Goal: Contribute content: Add original content to the website for others to see

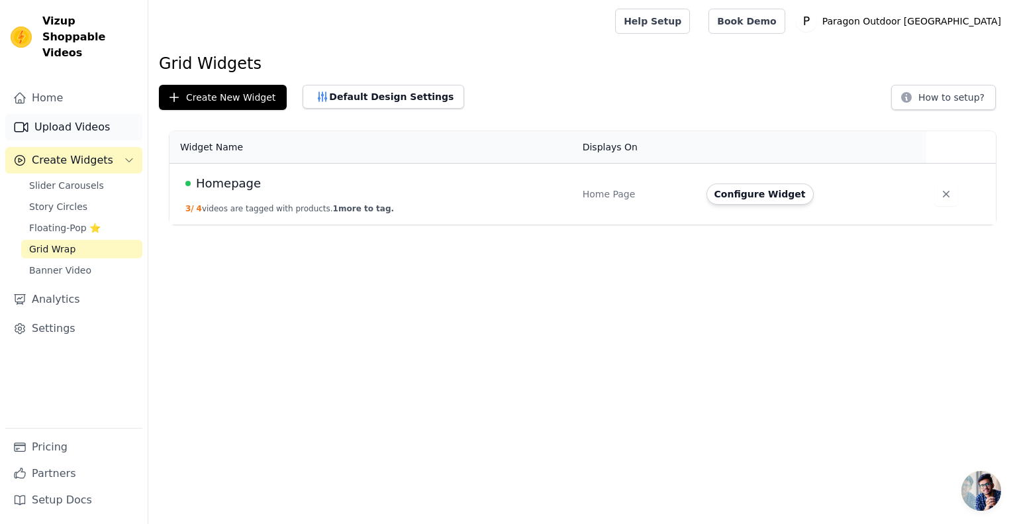
click at [53, 114] on link "Upload Videos" at bounding box center [73, 127] width 137 height 26
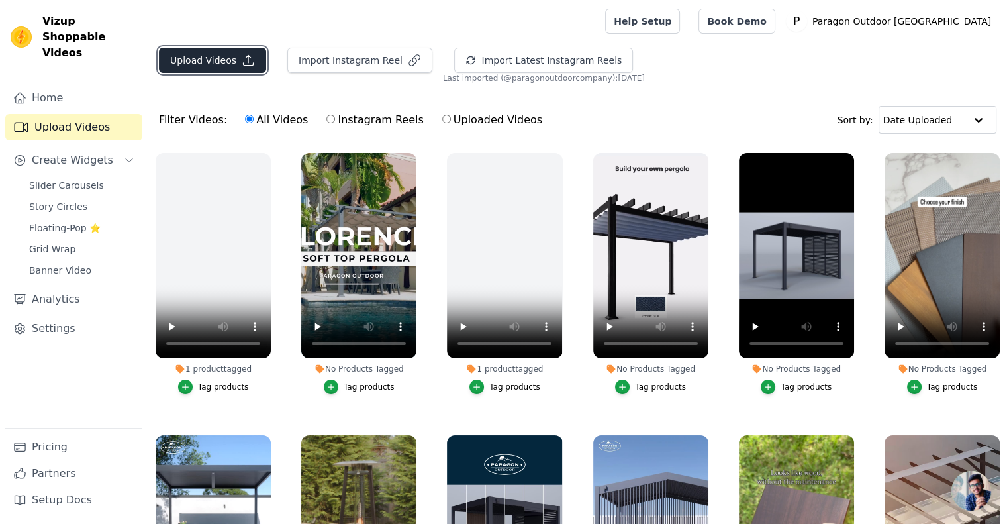
click at [215, 55] on button "Upload Videos" at bounding box center [212, 60] width 107 height 25
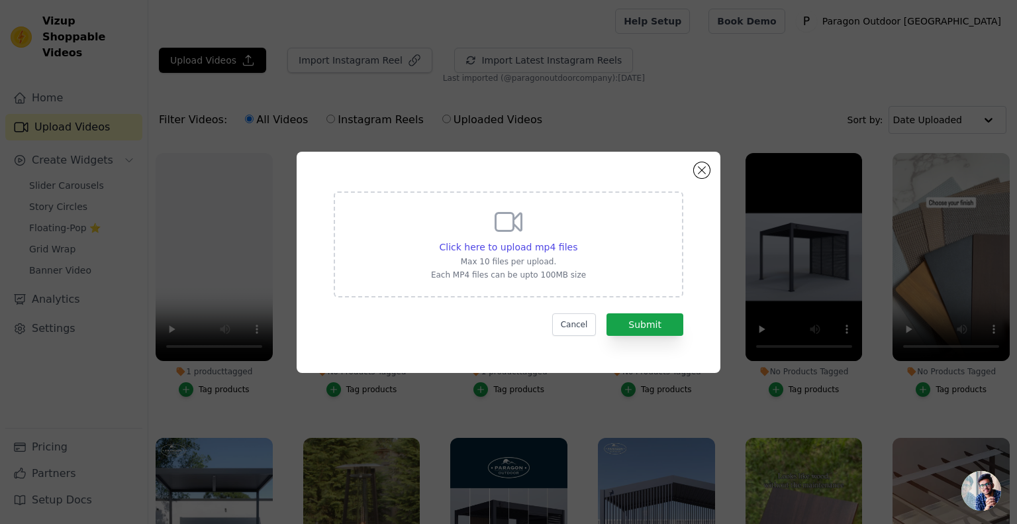
click at [500, 234] on icon at bounding box center [509, 222] width 32 height 32
click at [577, 240] on input "Click here to upload mp4 files Max 10 files per upload. Each MP4 files can be u…" at bounding box center [577, 240] width 1 height 1
type input "C:\fakepath\Final Lugano Video_With Accessories.mp4"
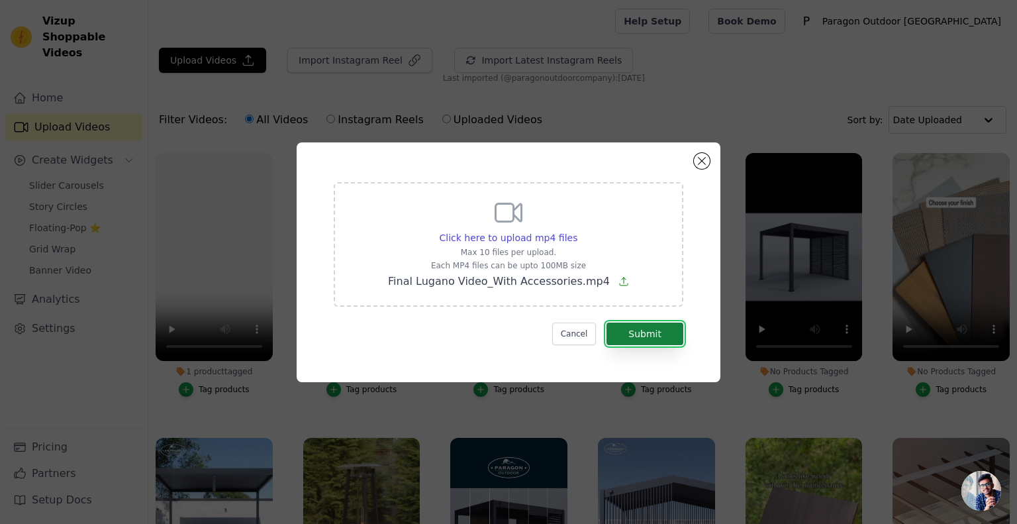
click at [665, 333] on button "Submit" at bounding box center [645, 334] width 77 height 23
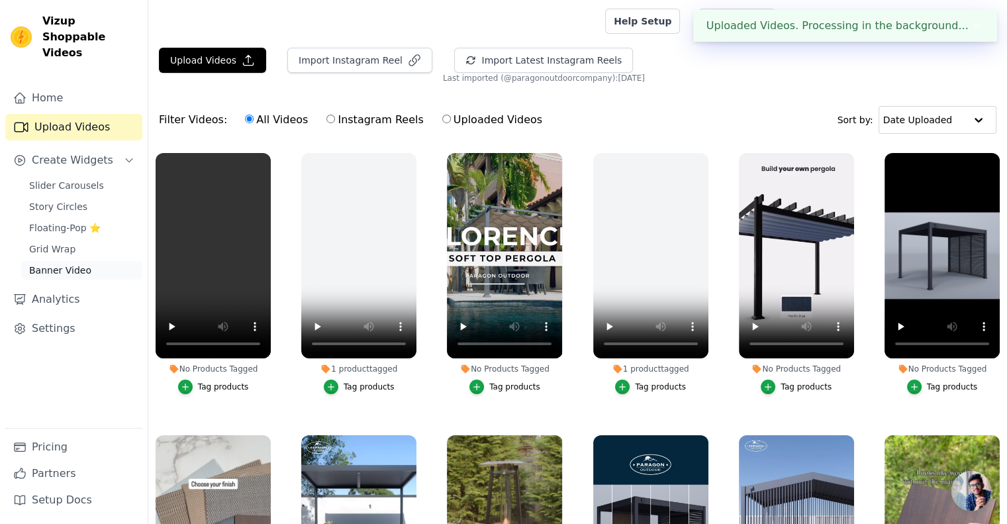
click at [52, 264] on span "Banner Video" at bounding box center [60, 270] width 62 height 13
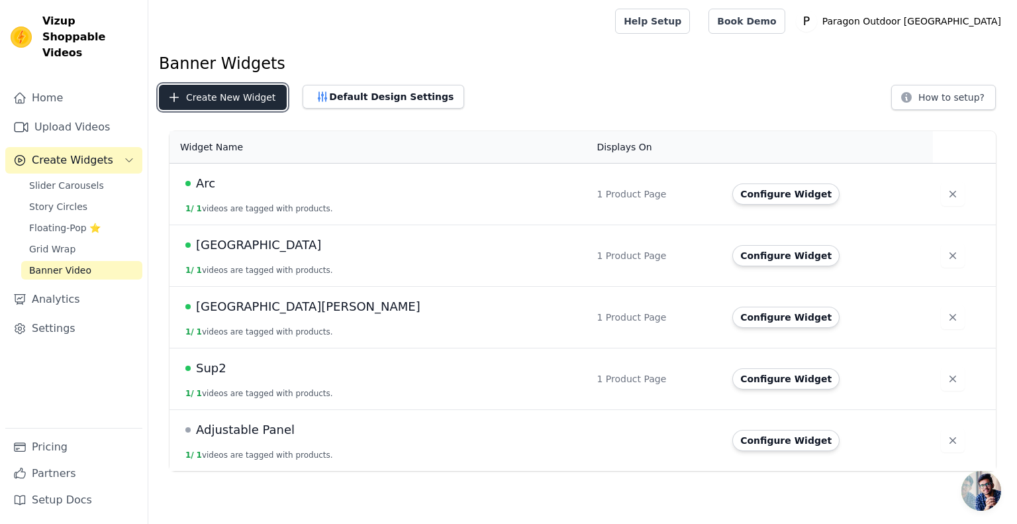
click at [233, 103] on button "Create New Widget" at bounding box center [223, 97] width 128 height 25
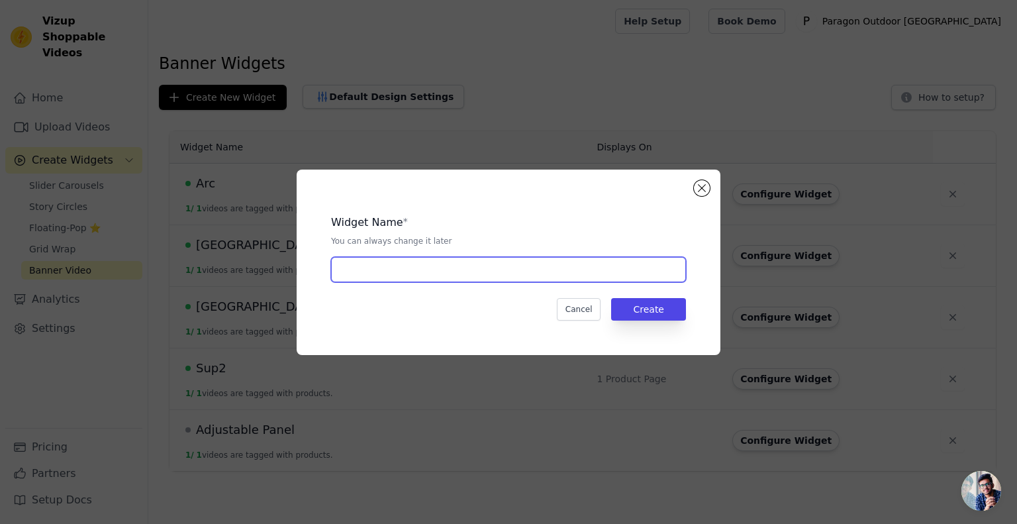
click at [372, 264] on input "text" at bounding box center [508, 269] width 355 height 25
type input "[GEOGRAPHIC_DATA]"
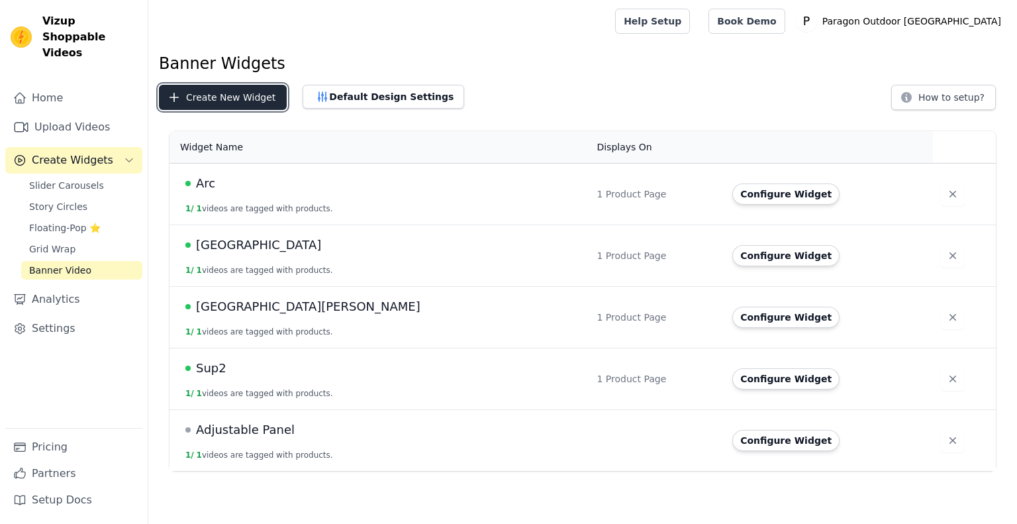
click at [250, 99] on button "Create New Widget" at bounding box center [223, 97] width 128 height 25
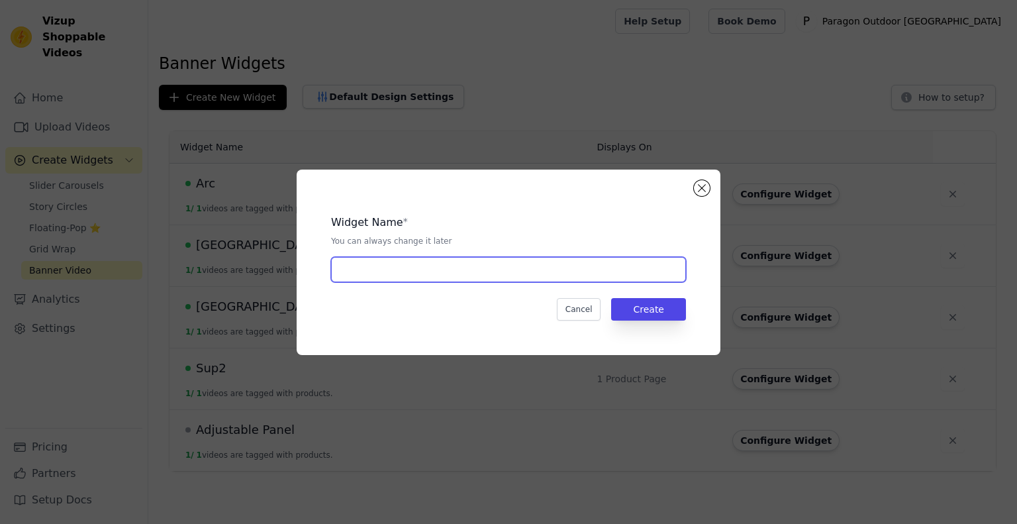
click at [383, 259] on input "text" at bounding box center [508, 269] width 355 height 25
type input "[GEOGRAPHIC_DATA]"
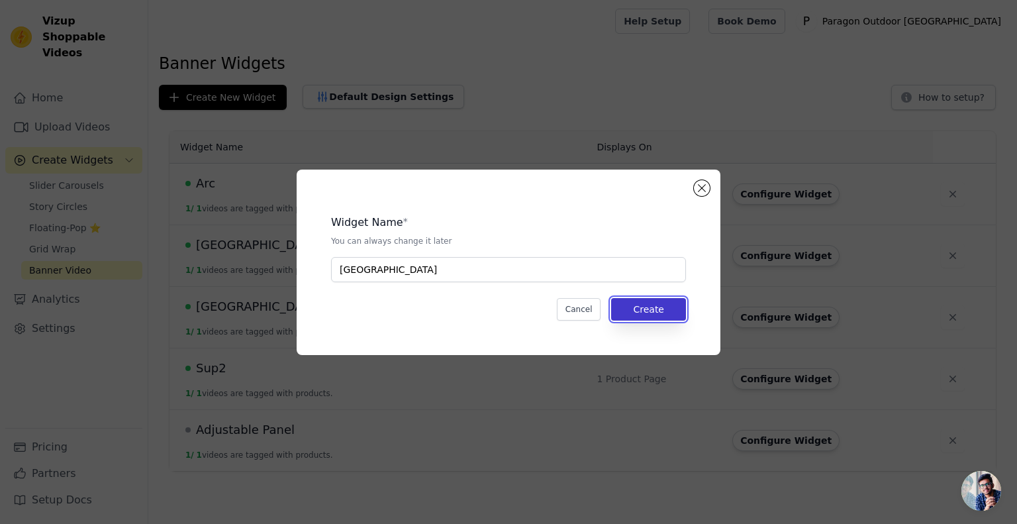
click at [670, 311] on button "Create" at bounding box center [648, 309] width 75 height 23
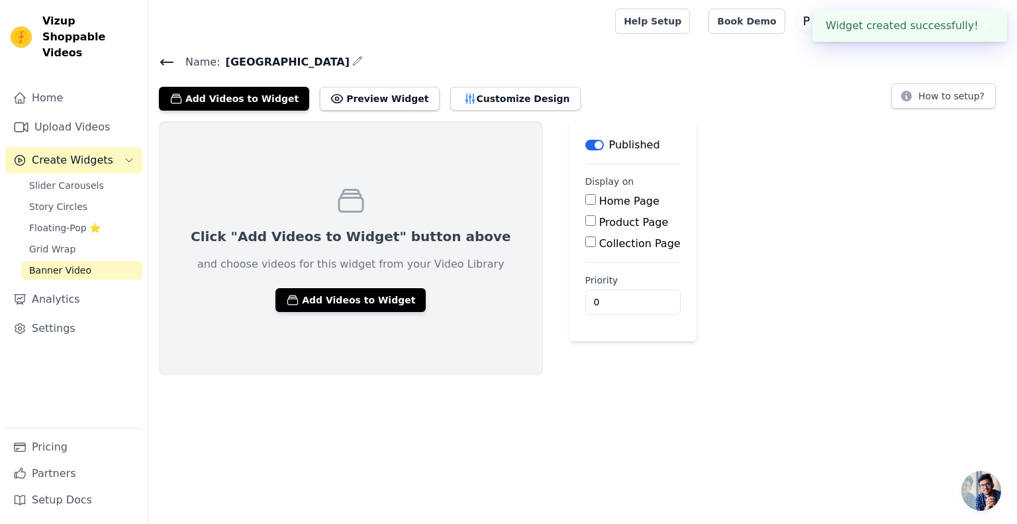
click at [599, 217] on label "Product Page" at bounding box center [634, 222] width 70 height 13
click at [595, 217] on input "Product Page" at bounding box center [590, 220] width 11 height 11
checkbox input "true"
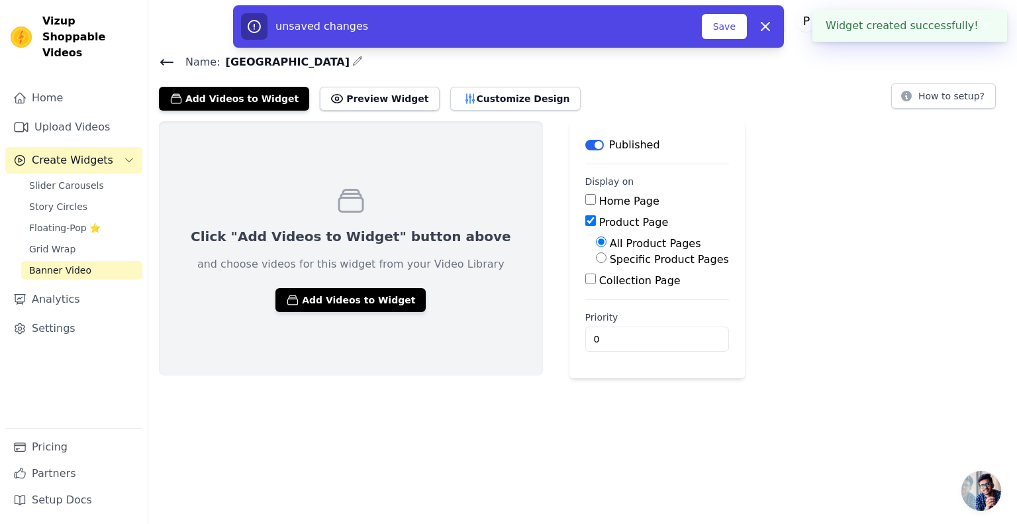
click at [610, 264] on label "Specific Product Pages" at bounding box center [669, 259] width 119 height 13
click at [607, 263] on input "Specific Product Pages" at bounding box center [601, 257] width 11 height 11
radio input "true"
click at [599, 283] on button "Select Products" at bounding box center [640, 289] width 89 height 23
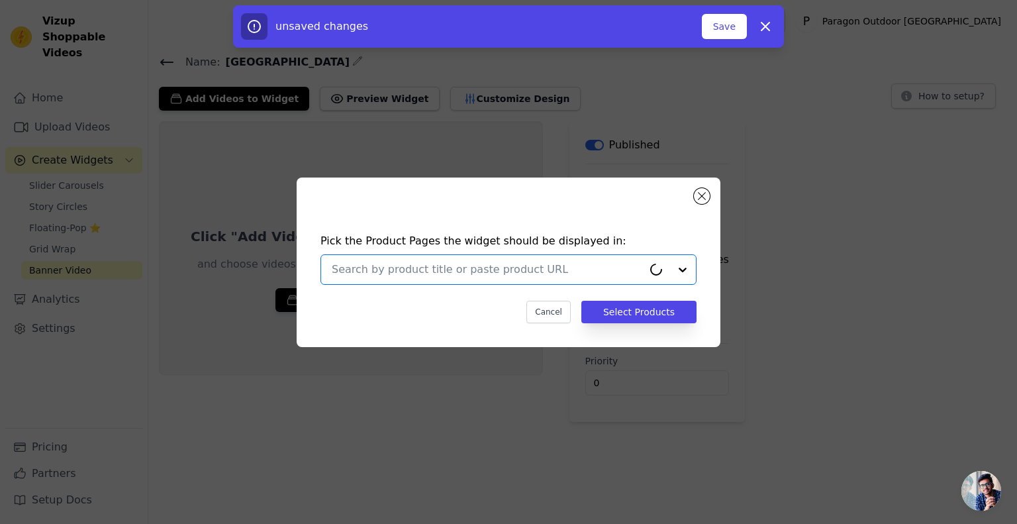
click at [440, 262] on input "text" at bounding box center [487, 270] width 311 height 16
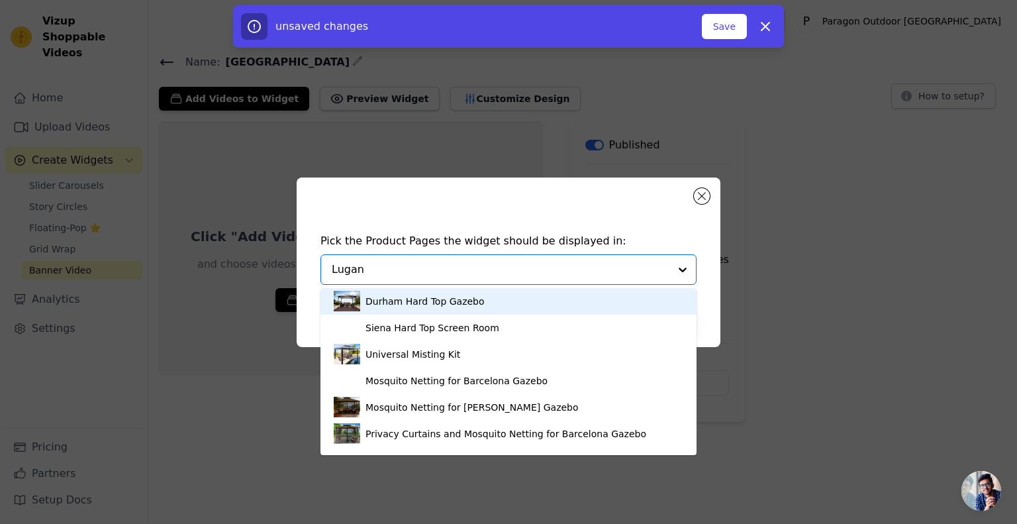
type input "[GEOGRAPHIC_DATA]"
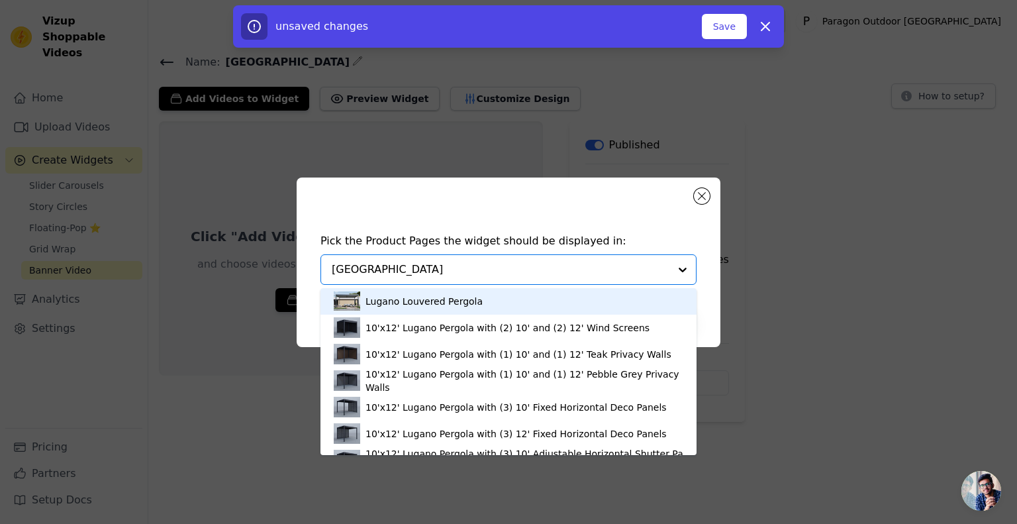
click at [437, 303] on div "Lugano Louvered Pergola" at bounding box center [424, 301] width 117 height 13
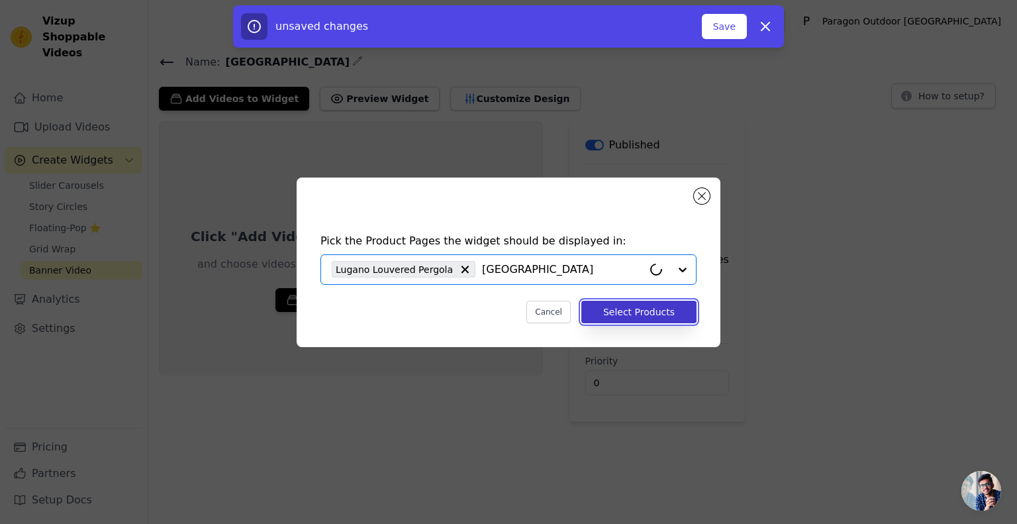
click at [638, 304] on button "Select Products" at bounding box center [639, 312] width 115 height 23
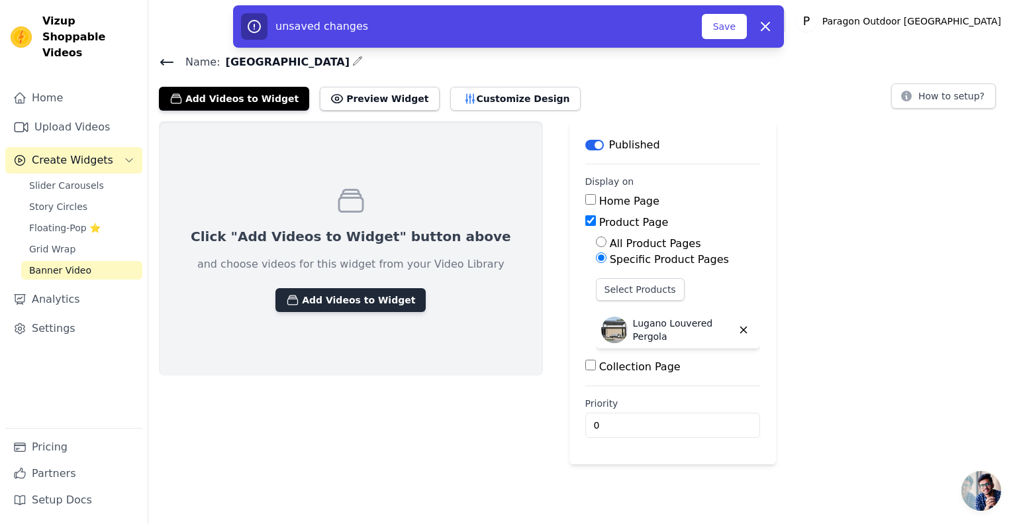
click at [367, 305] on button "Add Videos to Widget" at bounding box center [351, 300] width 150 height 24
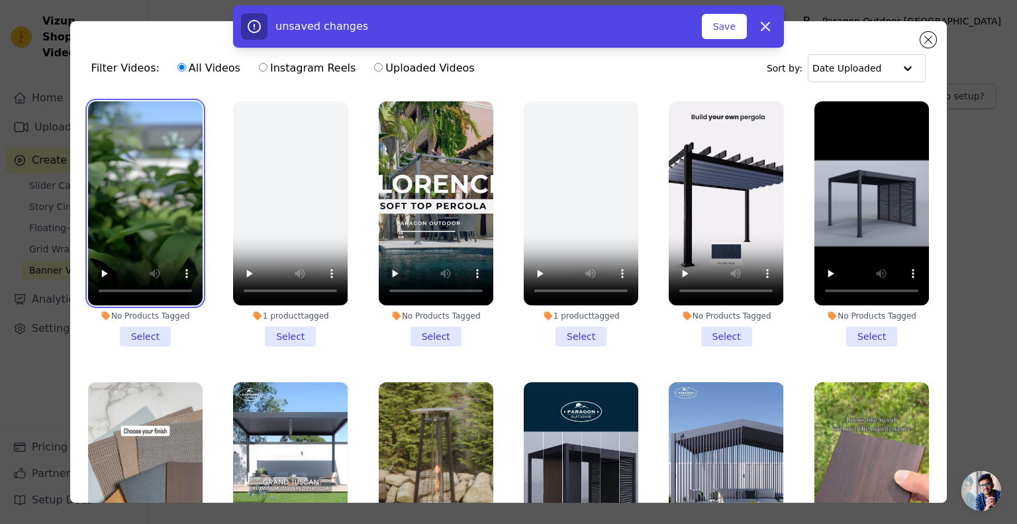
click at [185, 238] on video at bounding box center [145, 203] width 115 height 204
click at [143, 333] on li "No Products Tagged Select" at bounding box center [145, 223] width 115 height 245
click at [0, 0] on input "No Products Tagged Select" at bounding box center [0, 0] width 0 height 0
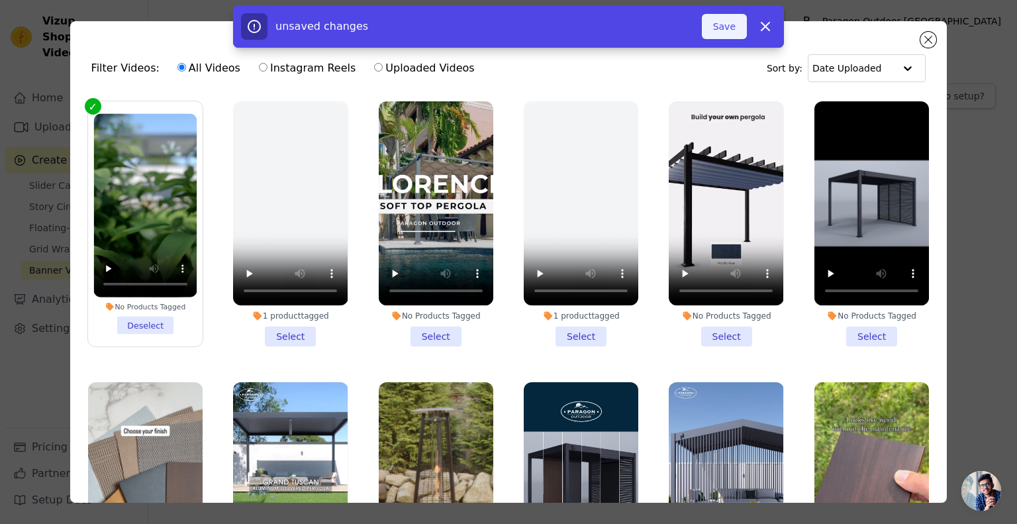
click at [721, 30] on button "Save" at bounding box center [724, 26] width 45 height 25
click at [729, 32] on button "Save" at bounding box center [724, 26] width 45 height 25
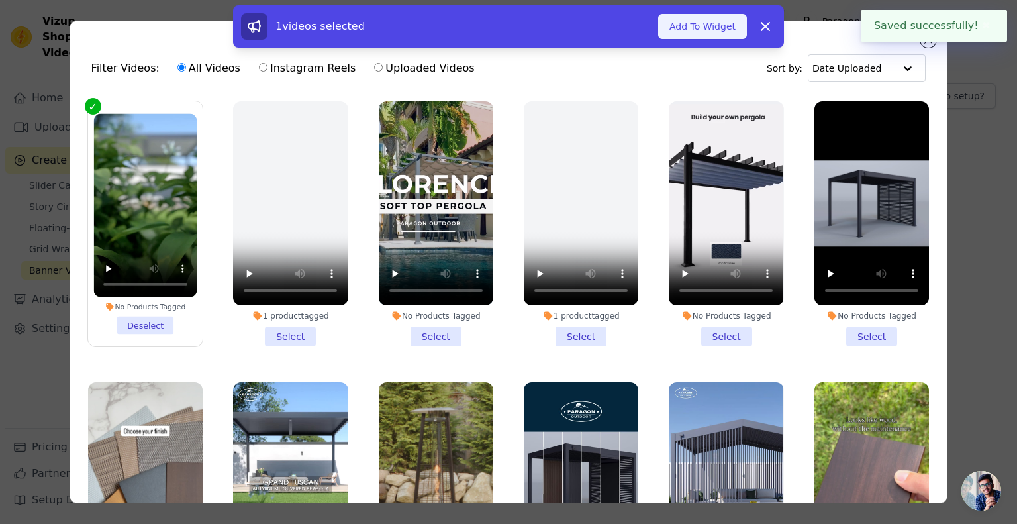
click at [721, 31] on button "Add To Widget" at bounding box center [702, 26] width 89 height 25
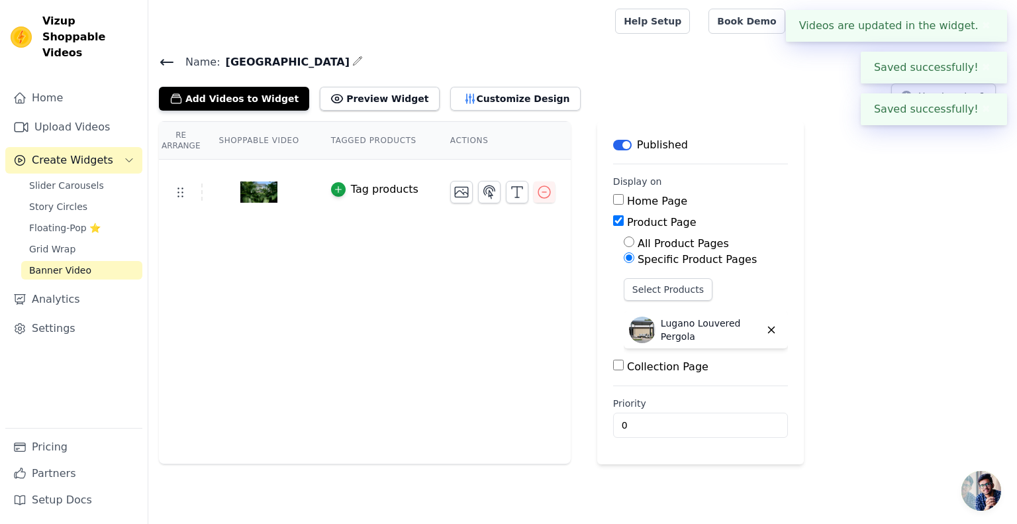
click at [339, 188] on button "Tag products" at bounding box center [374, 189] width 87 height 16
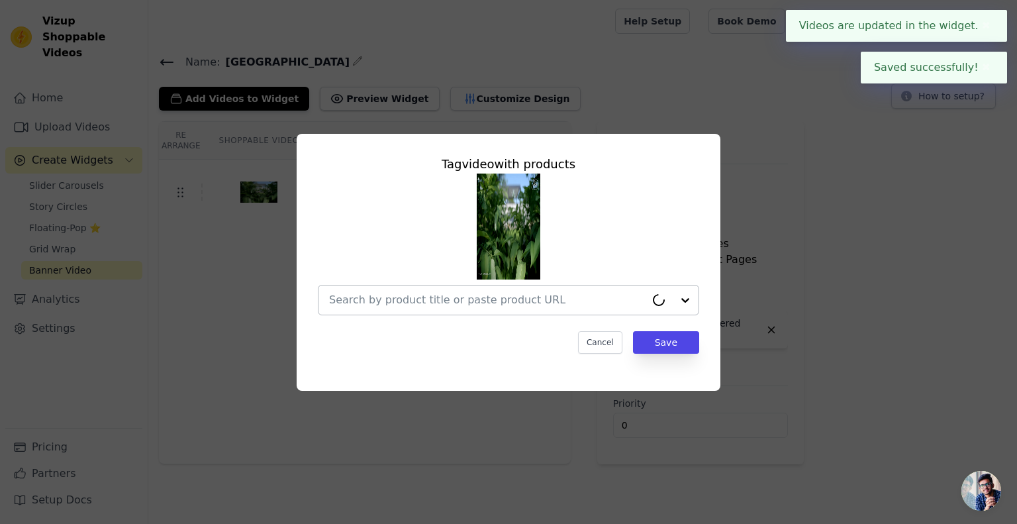
click at [424, 302] on input "text" at bounding box center [487, 300] width 317 height 16
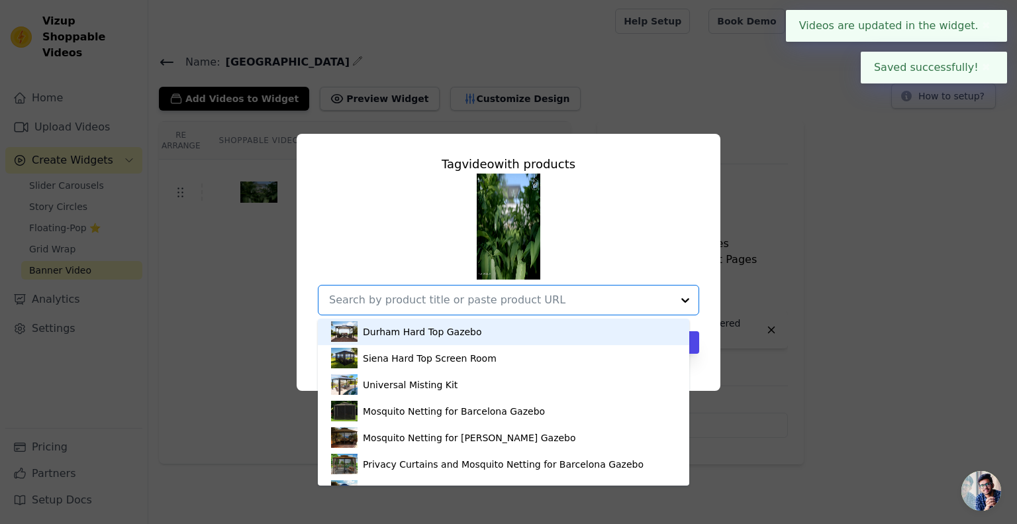
paste input "[URL][DOMAIN_NAME]"
type input "[URL][DOMAIN_NAME]"
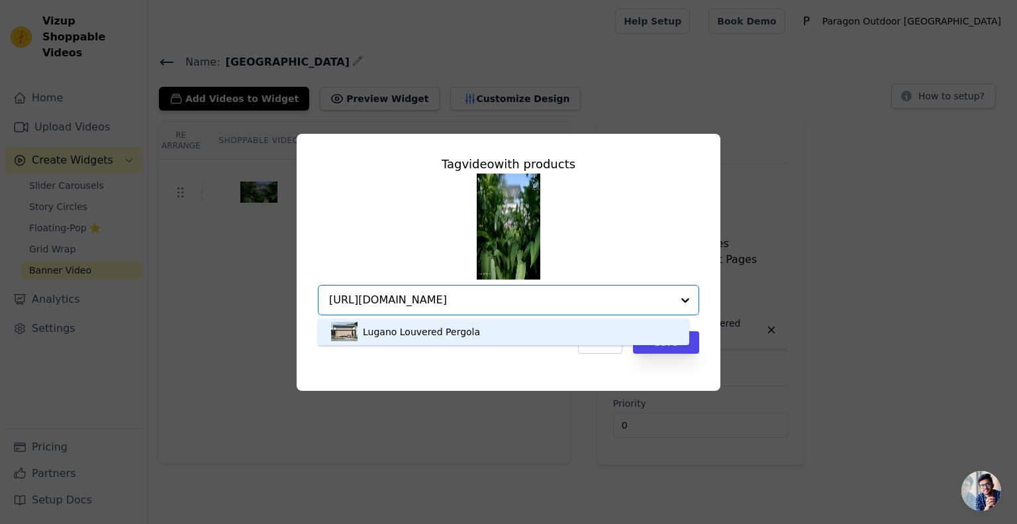
click at [432, 334] on div "Lugano Louvered Pergola" at bounding box center [421, 331] width 117 height 13
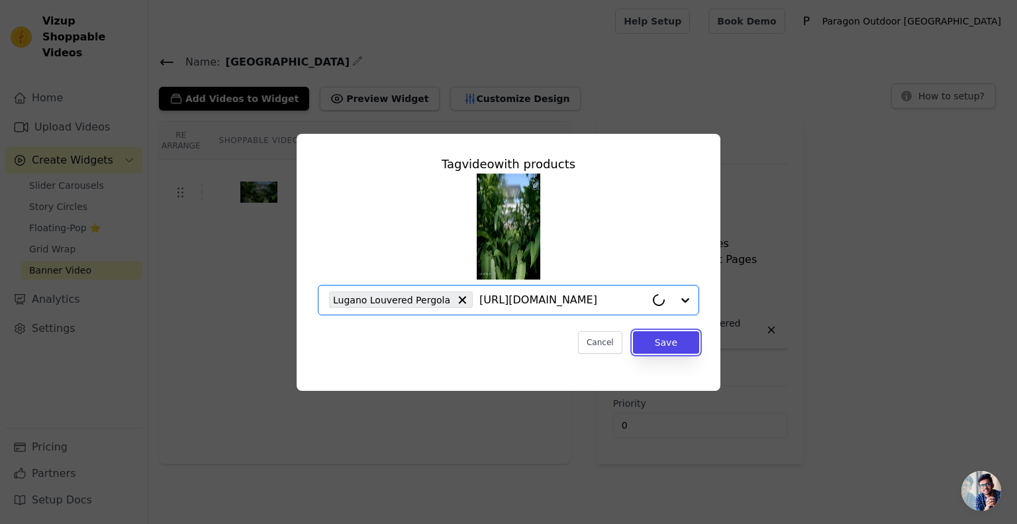
click at [660, 331] on button "Save" at bounding box center [666, 342] width 66 height 23
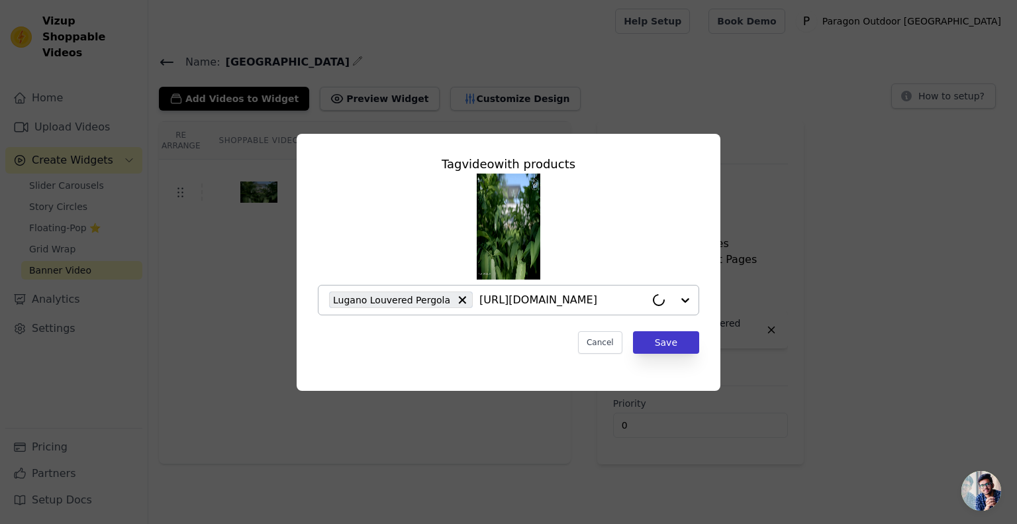
click at [668, 341] on div "Re Arrange Shoppable Video Tagged Products Actions Tag video with products Luga…" at bounding box center [582, 292] width 869 height 343
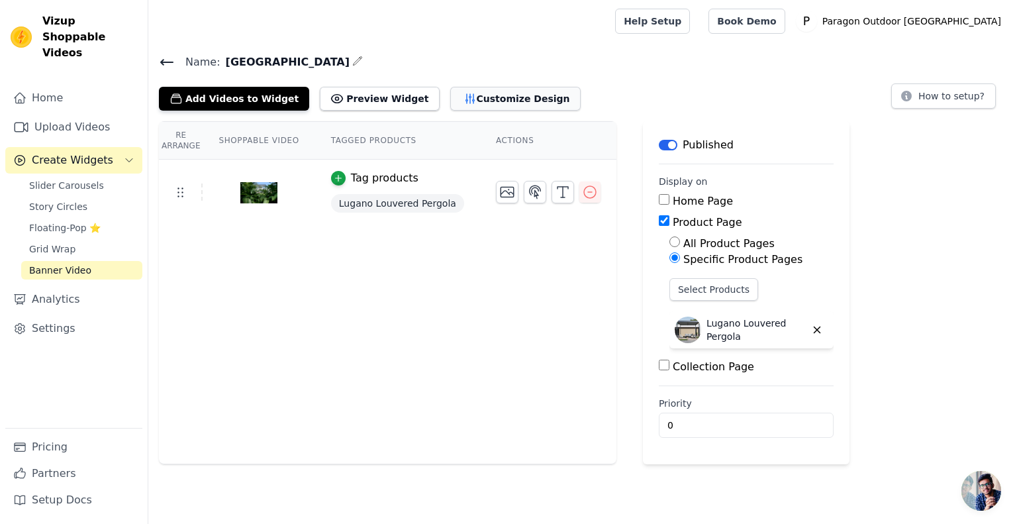
click at [478, 93] on button "Customize Design" at bounding box center [515, 99] width 130 height 24
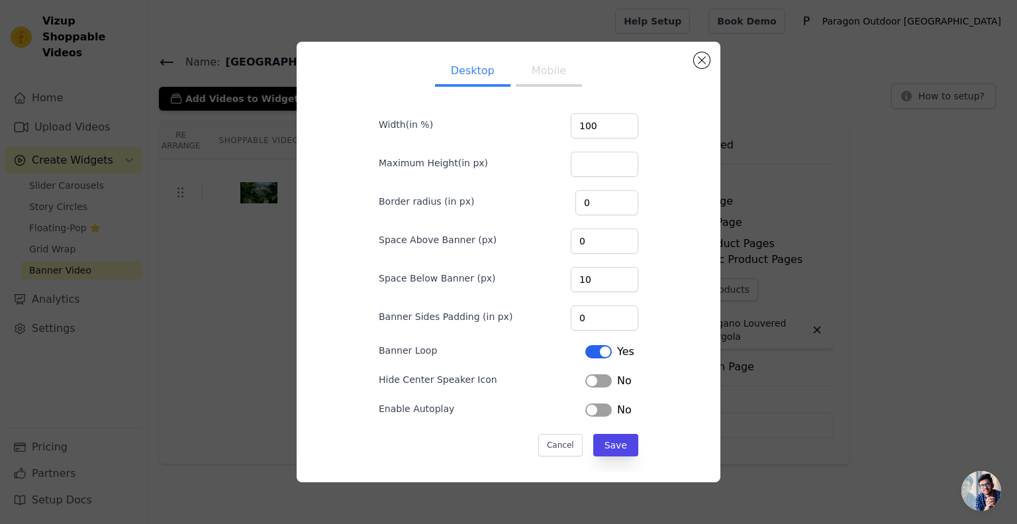
scroll to position [17, 0]
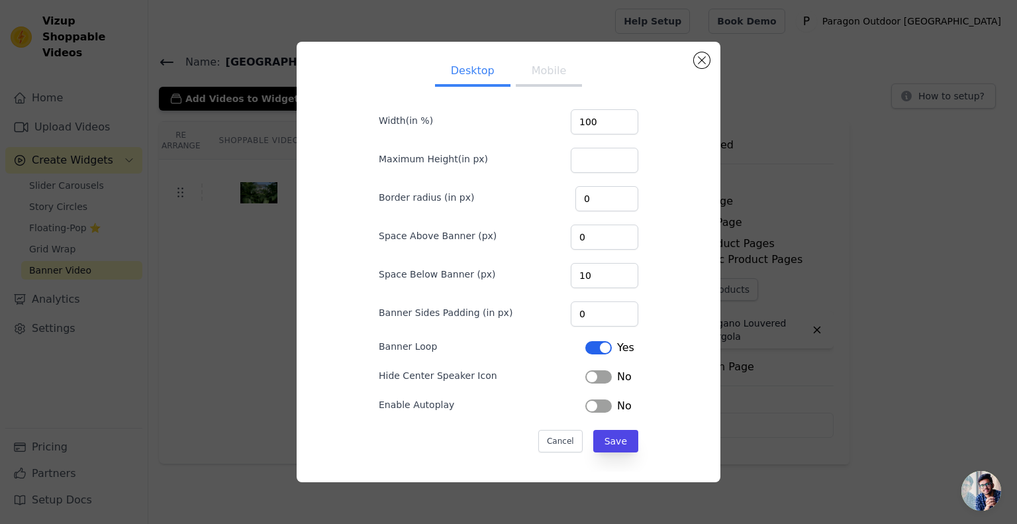
click at [596, 372] on button "Label" at bounding box center [598, 376] width 26 height 13
click at [615, 436] on button "Save" at bounding box center [615, 441] width 45 height 23
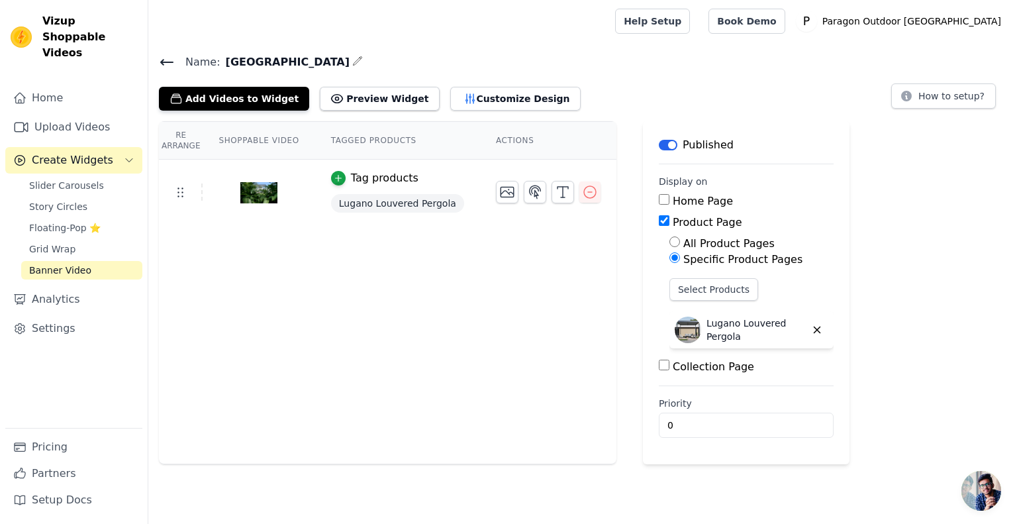
click at [167, 68] on icon at bounding box center [167, 62] width 16 height 16
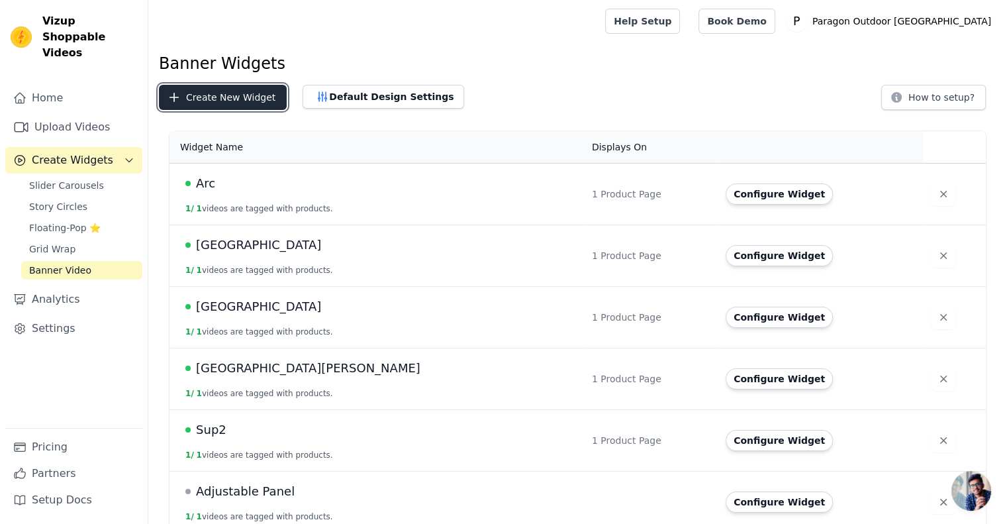
click at [244, 101] on button "Create New Widget" at bounding box center [223, 97] width 128 height 25
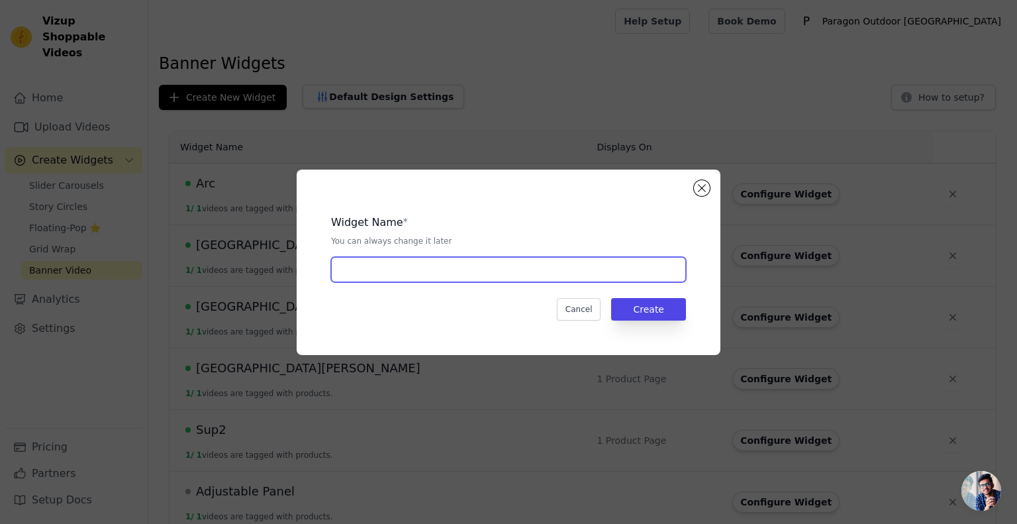
click at [469, 268] on input "text" at bounding box center [508, 269] width 355 height 25
type input "Grand Tuscan"
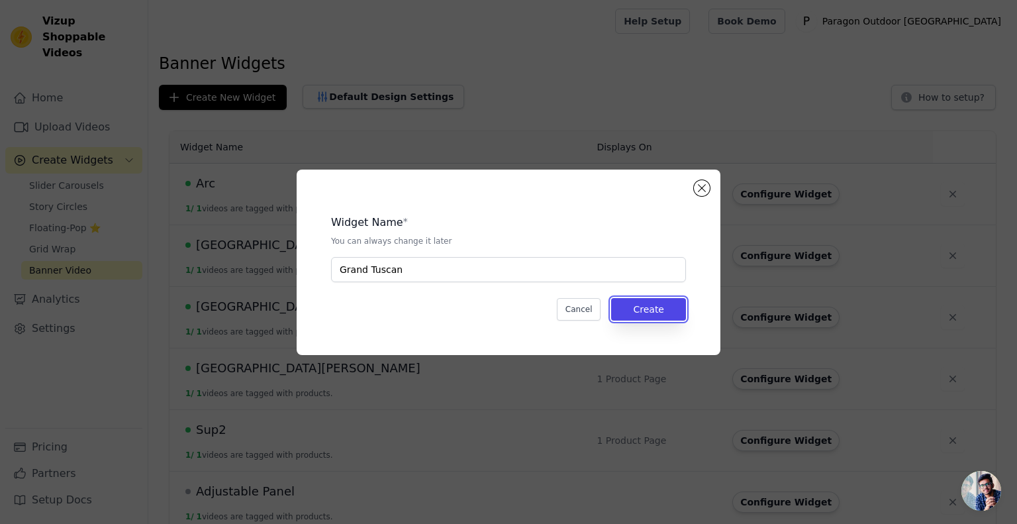
drag, startPoint x: 665, startPoint y: 313, endPoint x: 642, endPoint y: 261, distance: 56.6
click at [665, 312] on button "Create" at bounding box center [648, 309] width 75 height 23
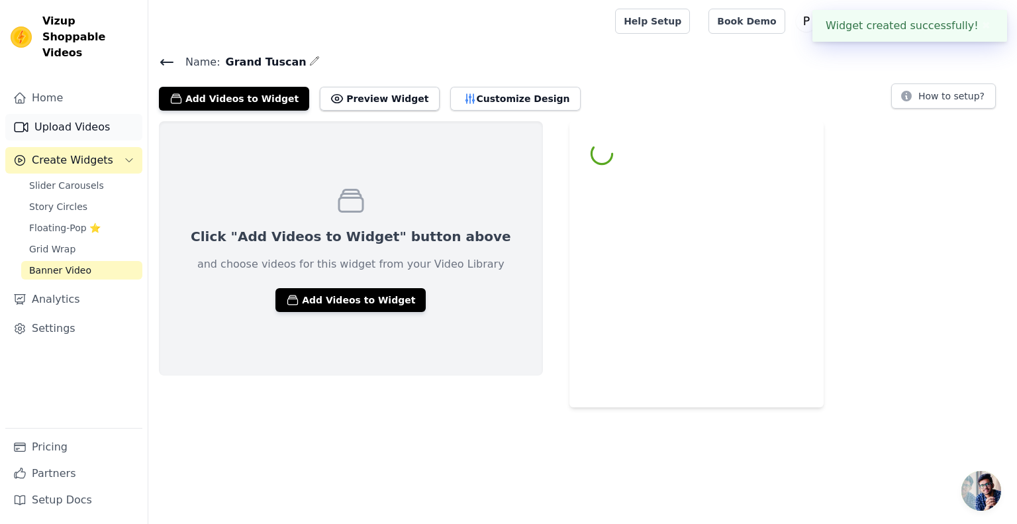
click at [72, 114] on link "Upload Videos" at bounding box center [73, 127] width 137 height 26
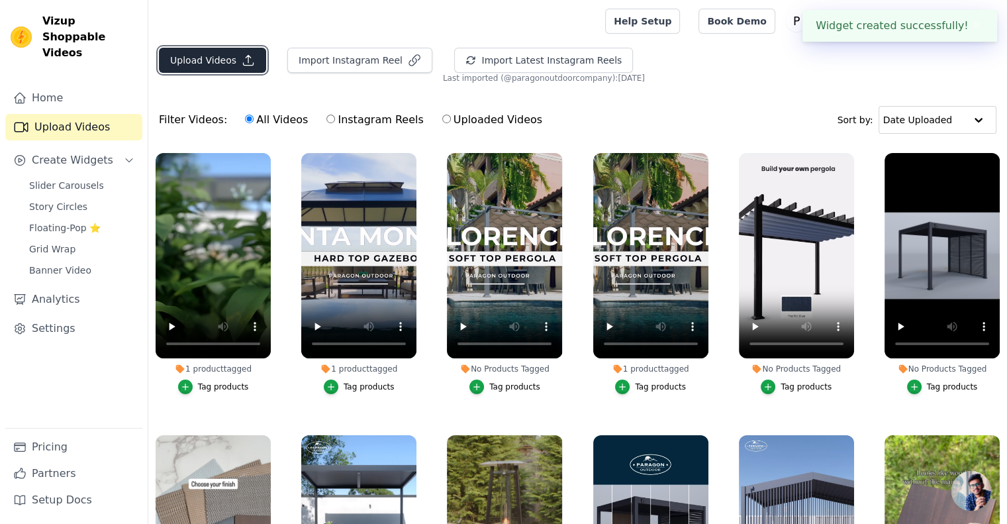
click at [223, 58] on button "Upload Videos" at bounding box center [212, 60] width 107 height 25
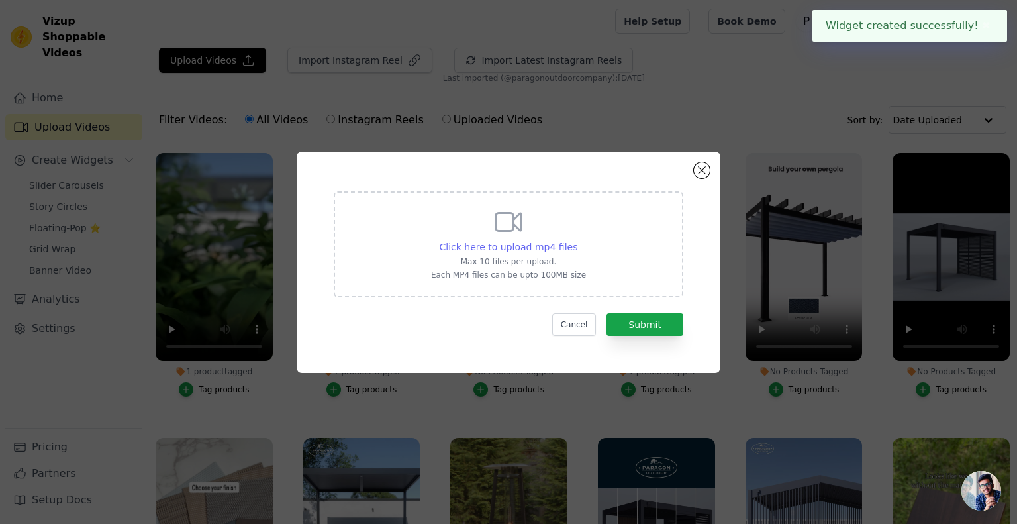
click at [506, 242] on span "Click here to upload mp4 files" at bounding box center [509, 247] width 138 height 11
click at [577, 240] on input "Click here to upload mp4 files Max 10 files per upload. Each MP4 files can be u…" at bounding box center [577, 240] width 1 height 1
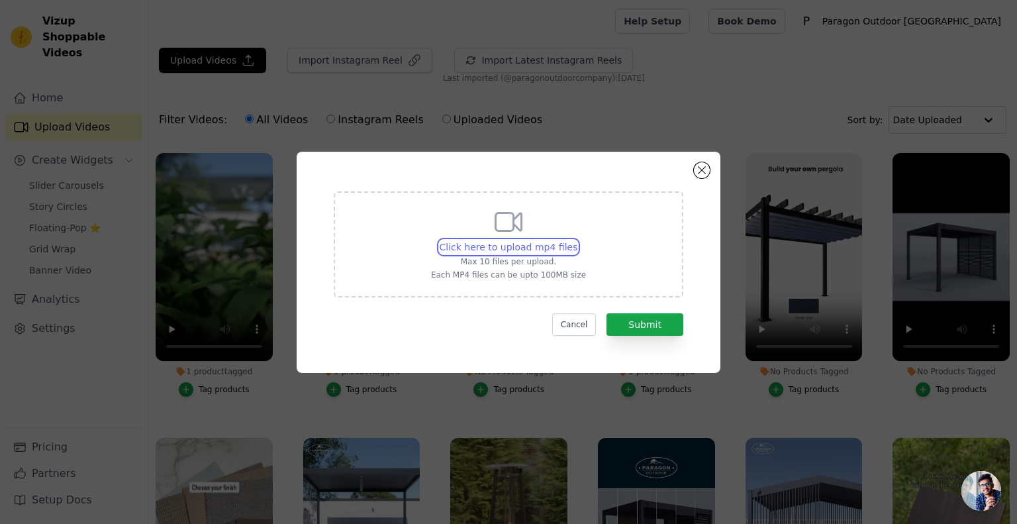
type input "C:\fakepath\Grand Tuscan Video with accessory_20240613.mp4"
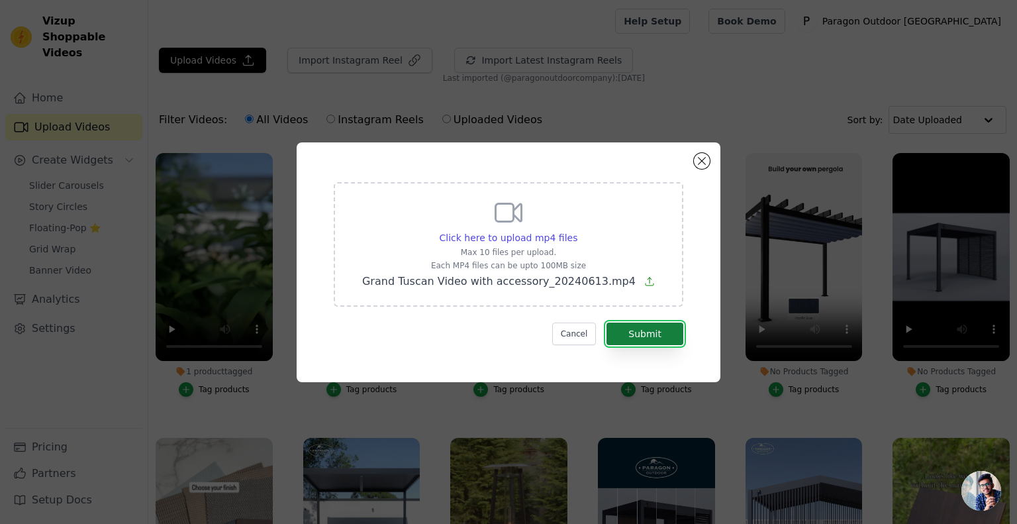
click at [654, 331] on button "Submit" at bounding box center [645, 334] width 77 height 23
click at [654, 342] on button "Submit" at bounding box center [645, 334] width 77 height 23
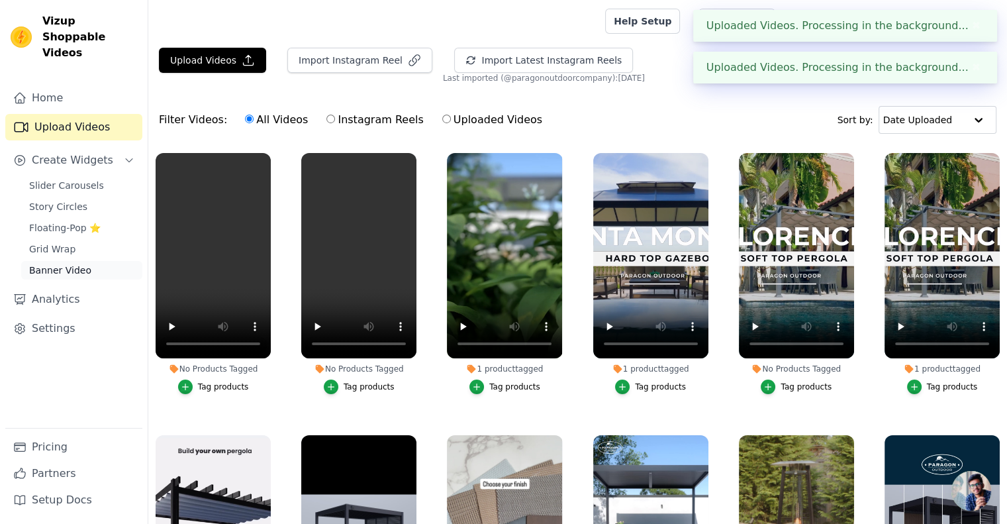
click at [48, 264] on span "Banner Video" at bounding box center [60, 270] width 62 height 13
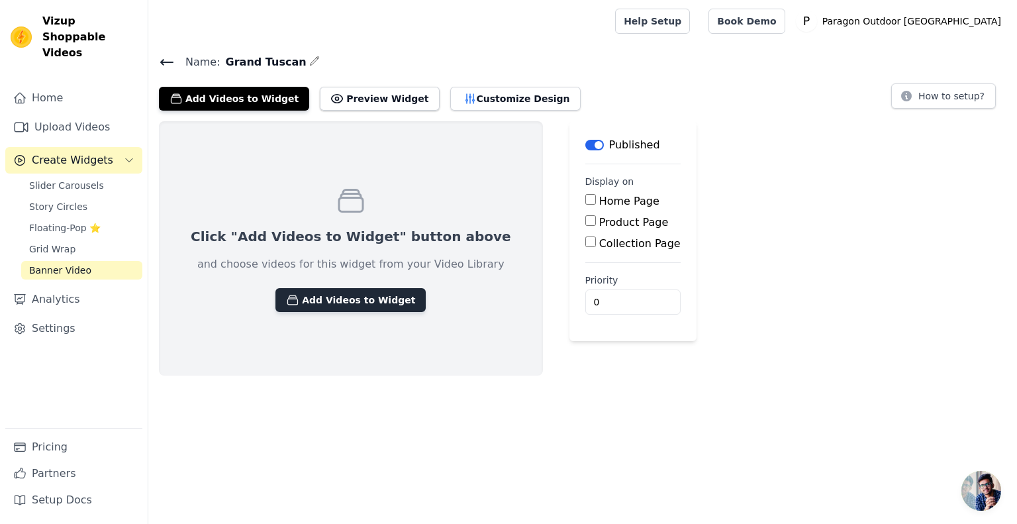
click at [327, 296] on button "Add Videos to Widget" at bounding box center [351, 300] width 150 height 24
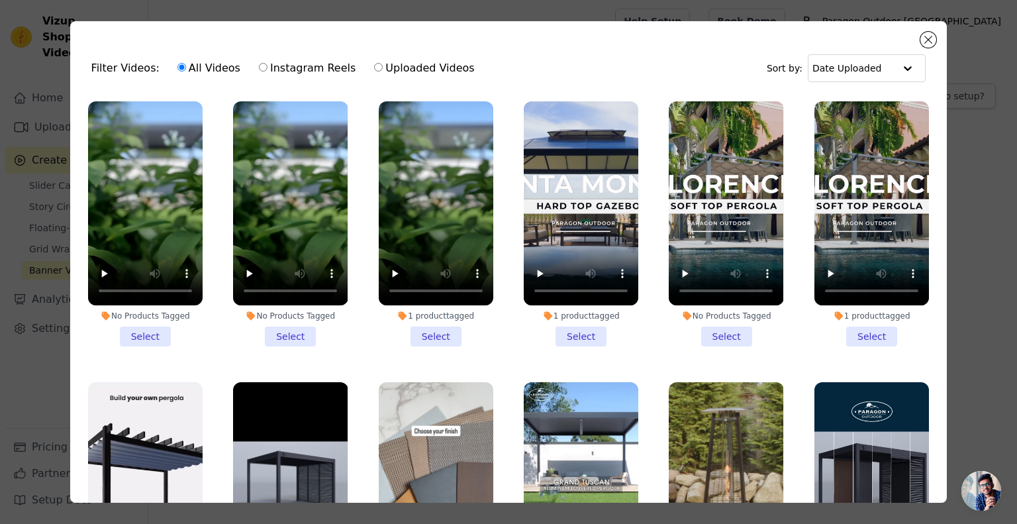
click at [154, 325] on li "No Products Tagged Select" at bounding box center [145, 223] width 115 height 245
click at [0, 0] on input "No Products Tagged Select" at bounding box center [0, 0] width 0 height 0
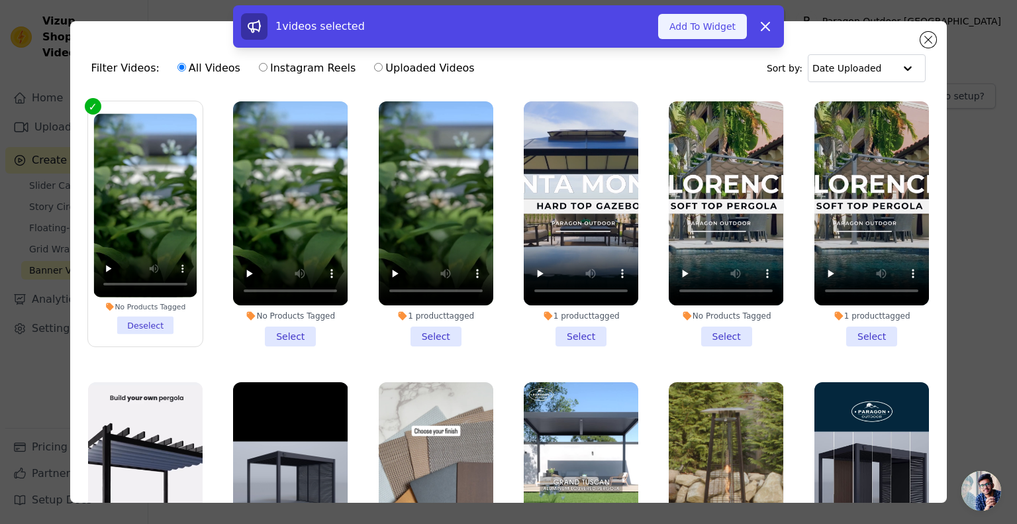
click at [705, 34] on button "Add To Widget" at bounding box center [702, 26] width 89 height 25
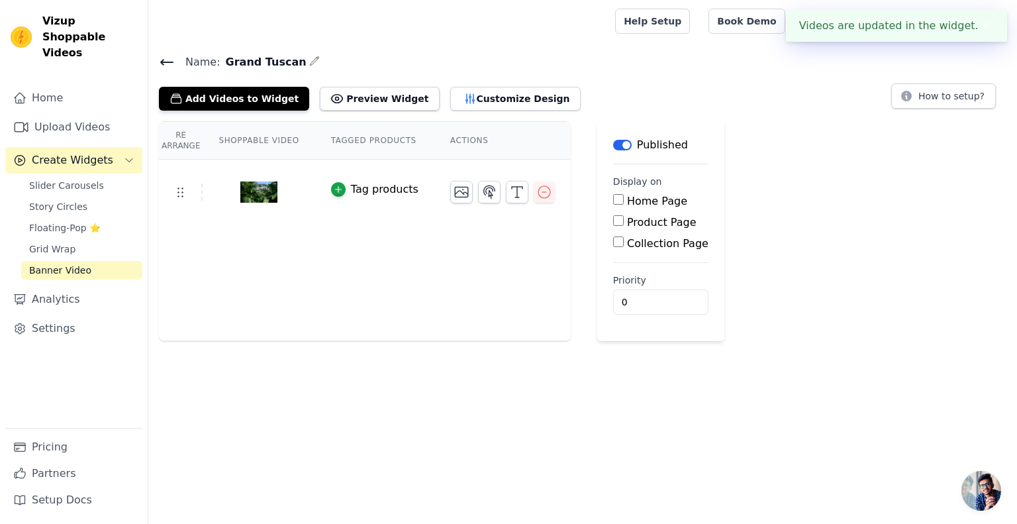
click at [351, 183] on div "Tag products" at bounding box center [385, 189] width 68 height 16
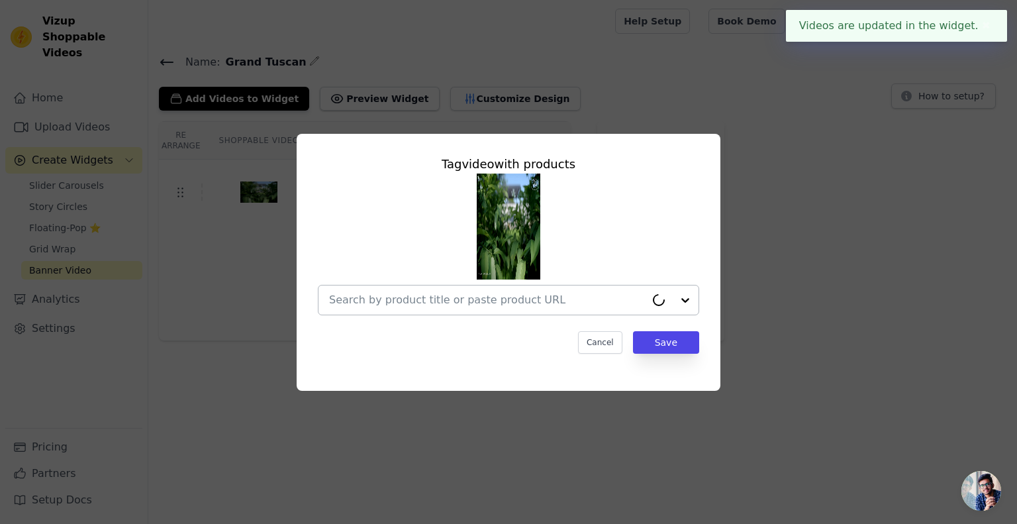
click at [432, 301] on input "text" at bounding box center [487, 300] width 317 height 16
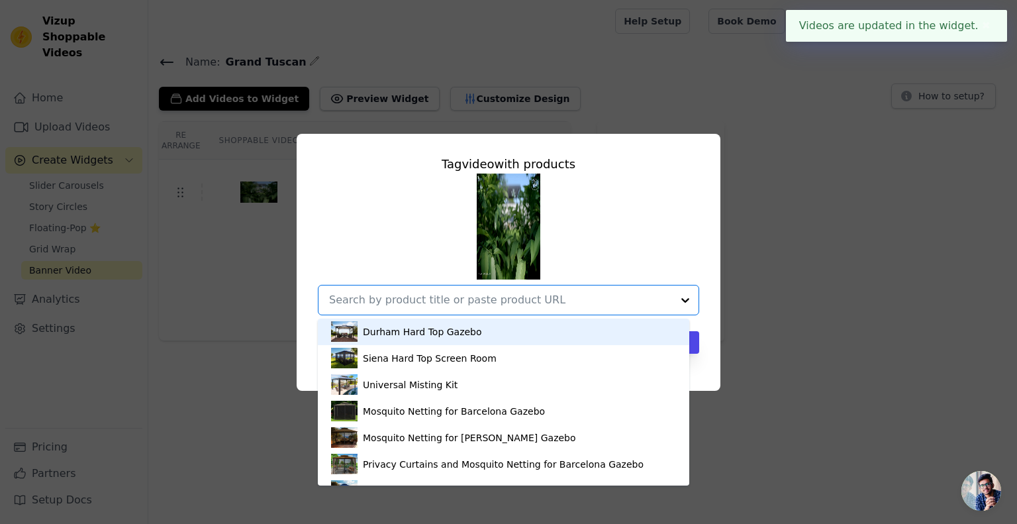
paste input "https://cdn.shopify.com/videos/c/o/v/a2d5a98d11a44e0d8f8b98b88e1f67c8.mp4"
type input "https://cdn.shopify.com/videos/c/o/v/a2d5a98d11a44e0d8f8b98b88e1f67c8.mp4"
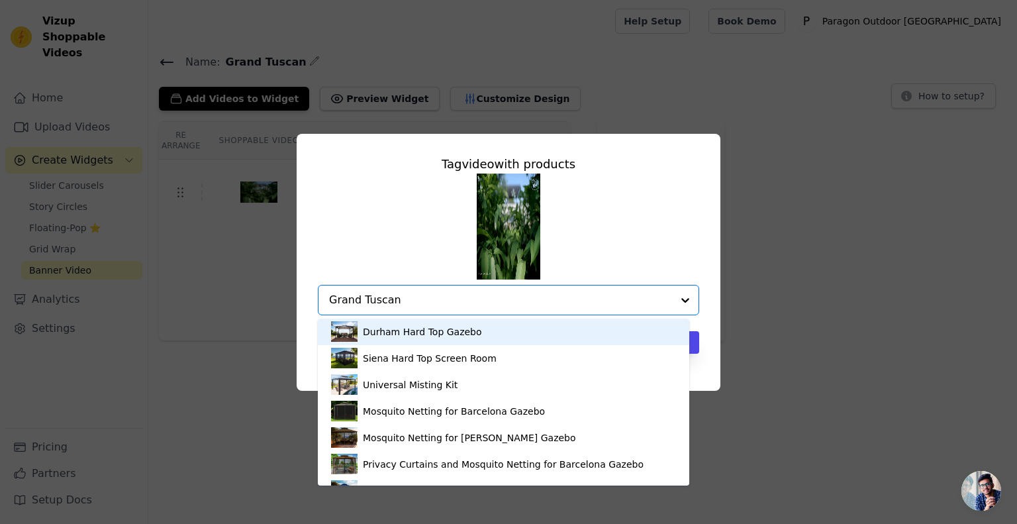
type input "Grand Tuscan"
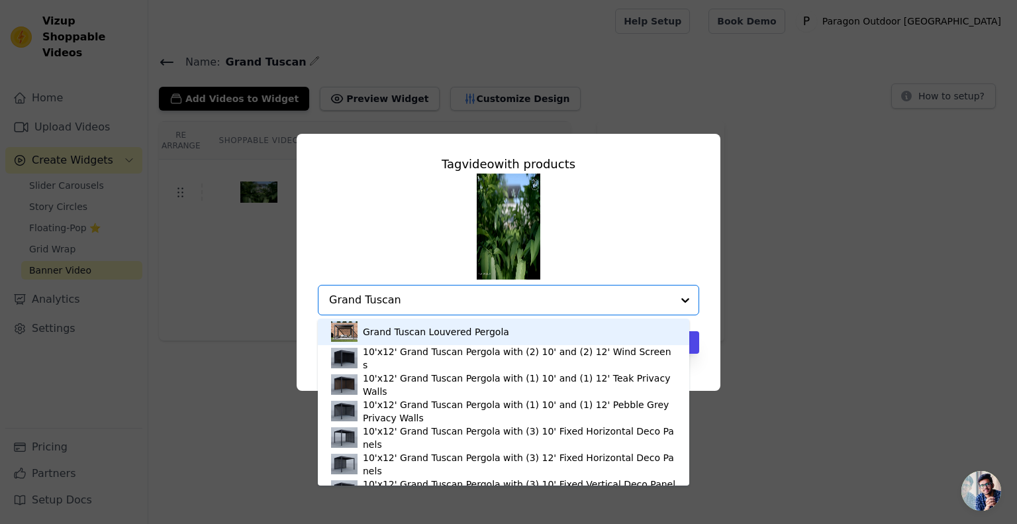
click at [447, 338] on div "Grand Tuscan Louvered Pergola" at bounding box center [503, 332] width 345 height 26
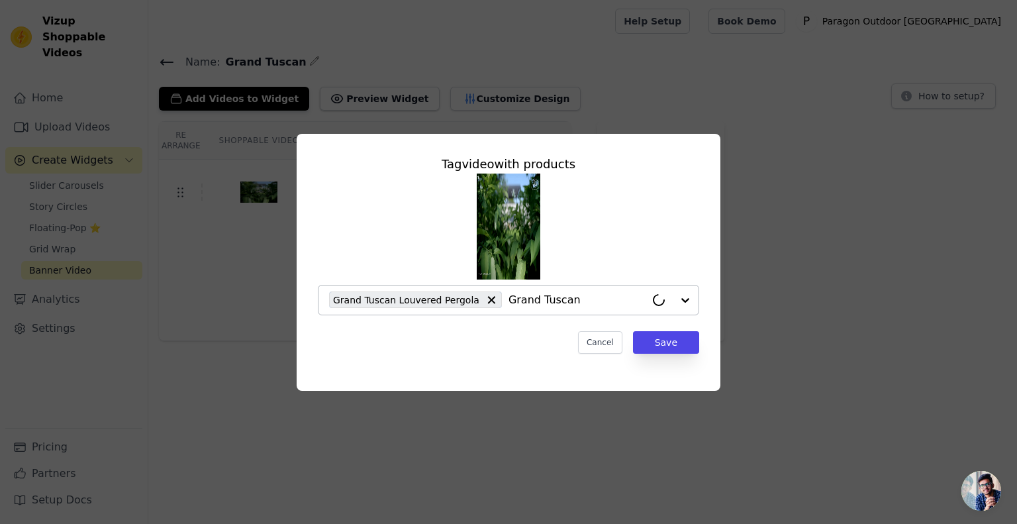
click at [703, 338] on div "Tag video with products Grand Tuscan Louvered Pergola Grand Tuscan Cancel Save" at bounding box center [508, 254] width 403 height 220
click at [685, 341] on button "Save" at bounding box center [666, 342] width 66 height 23
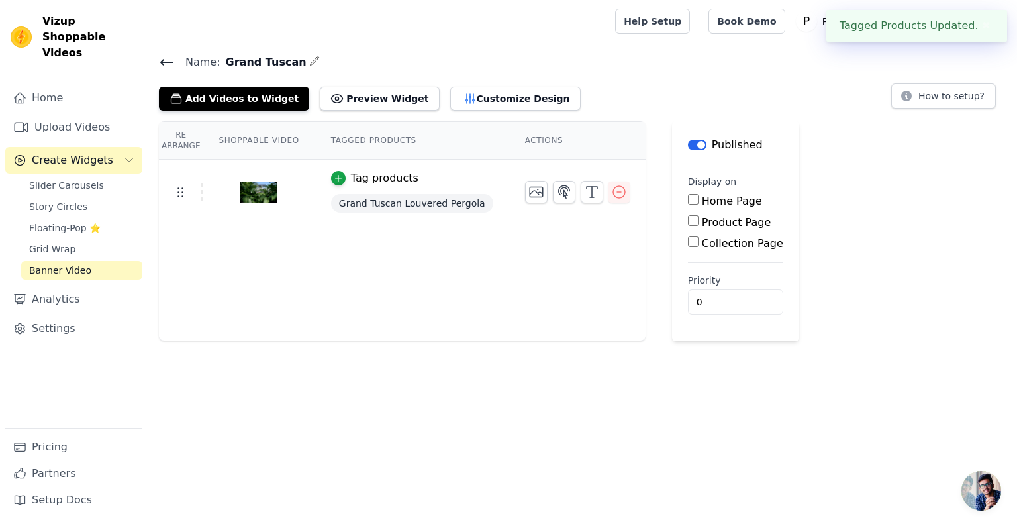
click at [702, 221] on label "Product Page" at bounding box center [737, 222] width 70 height 13
click at [695, 221] on input "Product Page" at bounding box center [693, 220] width 11 height 11
checkbox input "true"
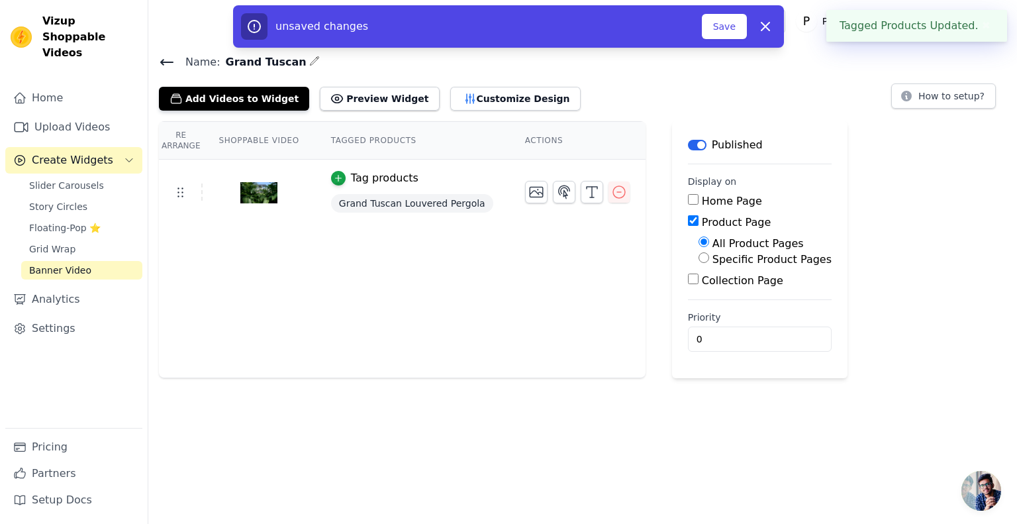
click at [713, 264] on label "Specific Product Pages" at bounding box center [772, 259] width 119 height 13
click at [709, 263] on input "Specific Product Pages" at bounding box center [704, 257] width 11 height 11
radio input "true"
click at [715, 283] on button "Select Products" at bounding box center [743, 289] width 89 height 23
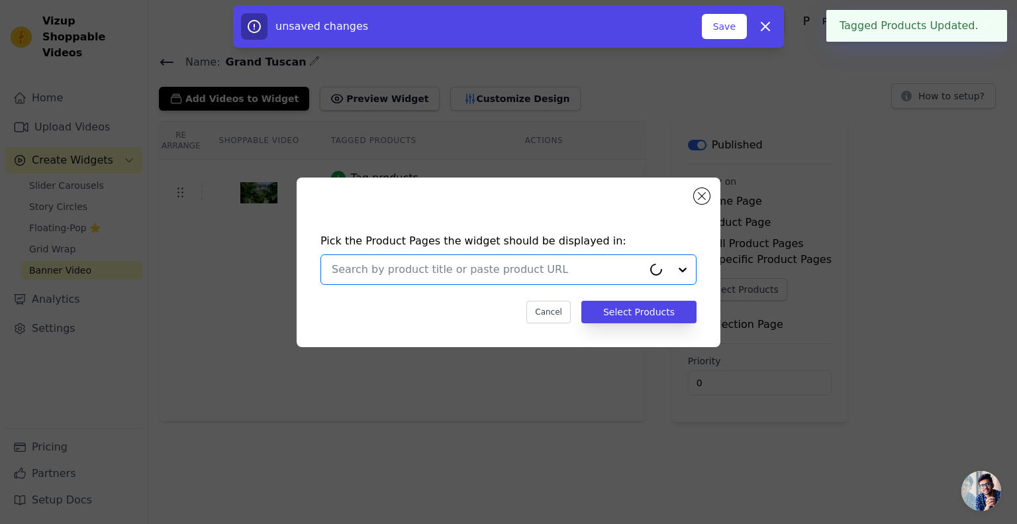
click at [476, 262] on input "text" at bounding box center [487, 270] width 311 height 16
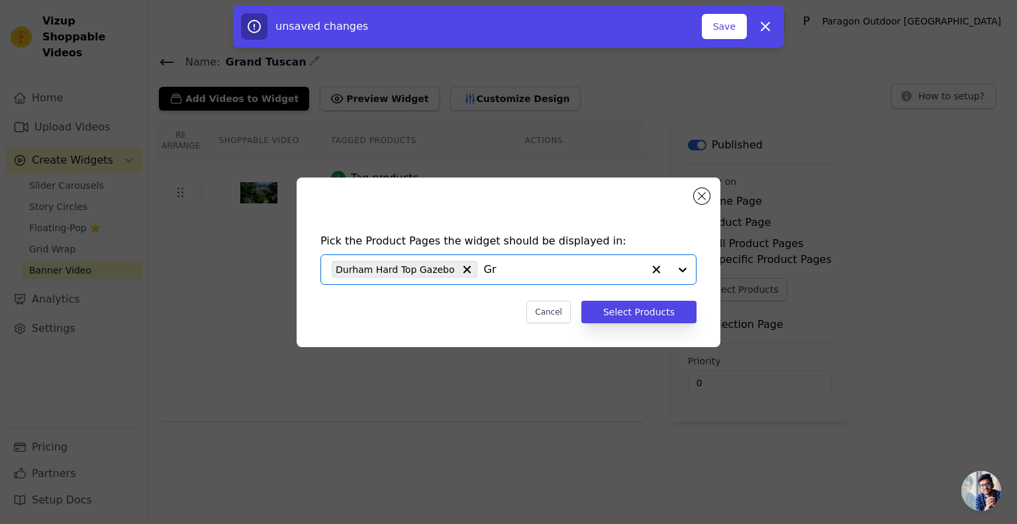
type input "G"
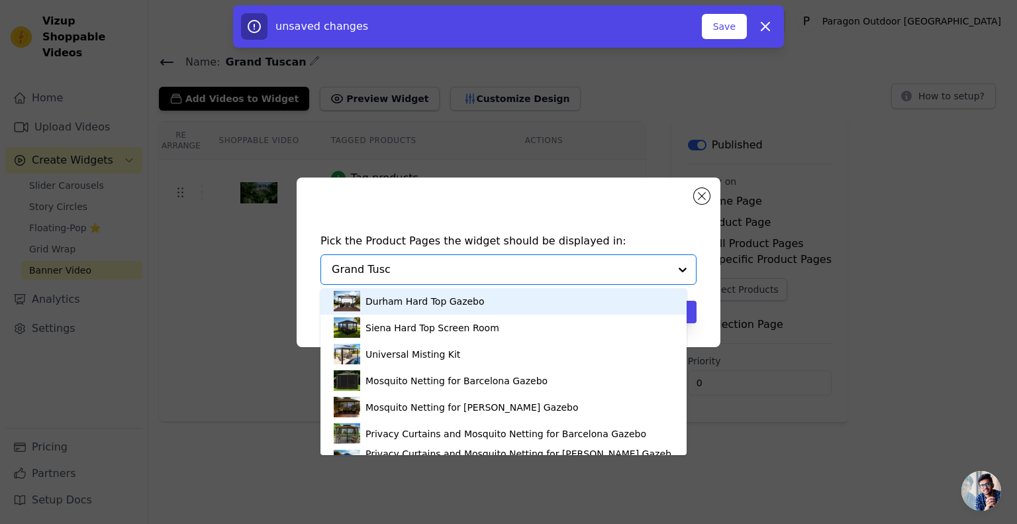
type input "Grand Tusca"
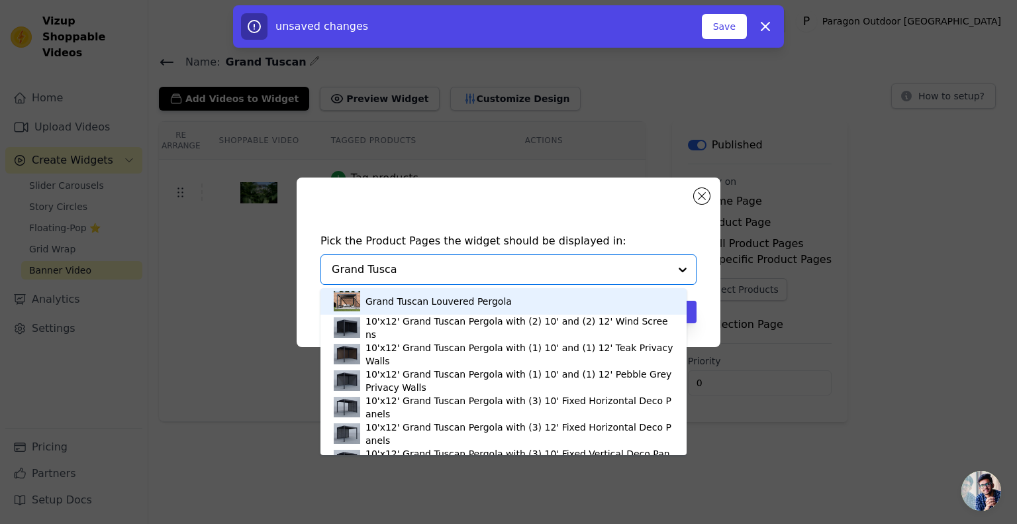
click at [490, 303] on div "Grand Tuscan Louvered Pergola" at bounding box center [439, 301] width 146 height 13
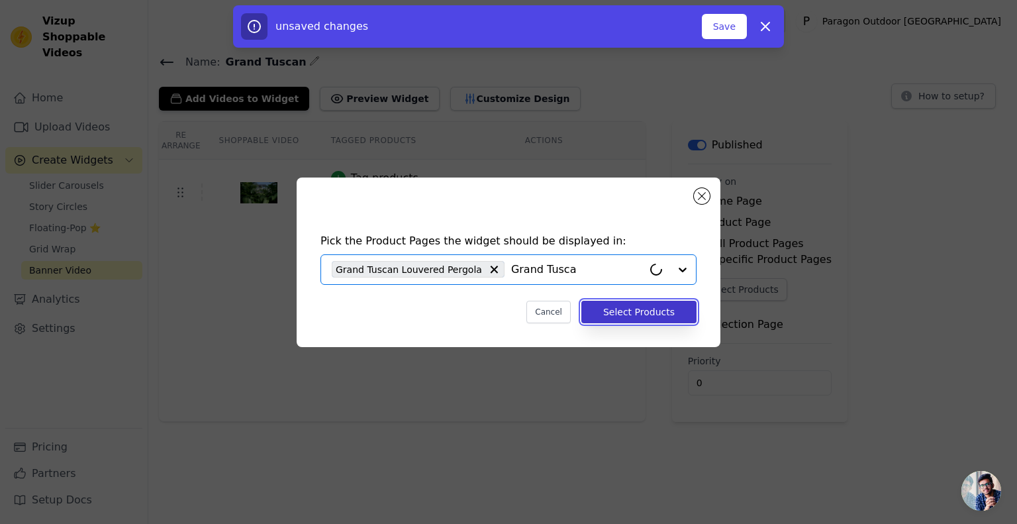
click at [649, 307] on button "Select Products" at bounding box center [639, 312] width 115 height 23
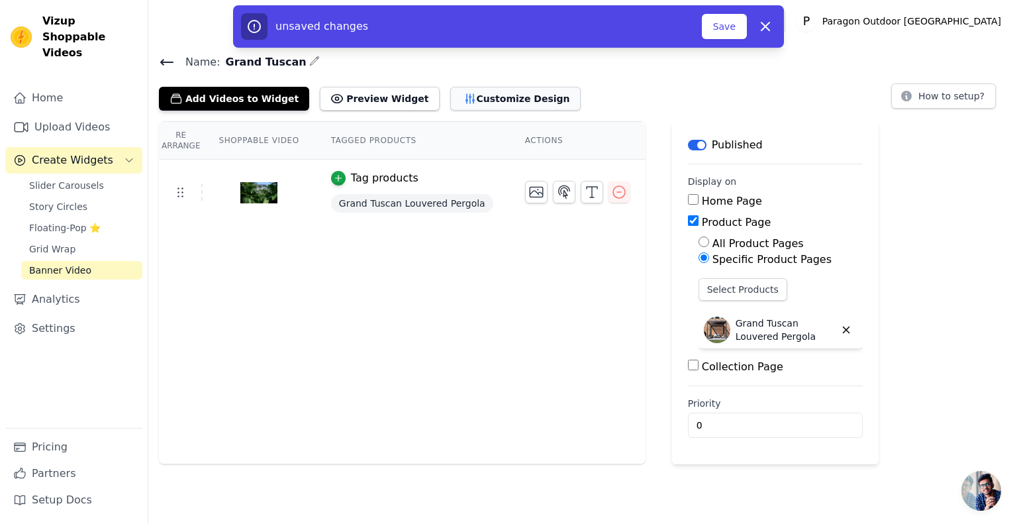
click at [496, 101] on button "Customize Design" at bounding box center [515, 99] width 130 height 24
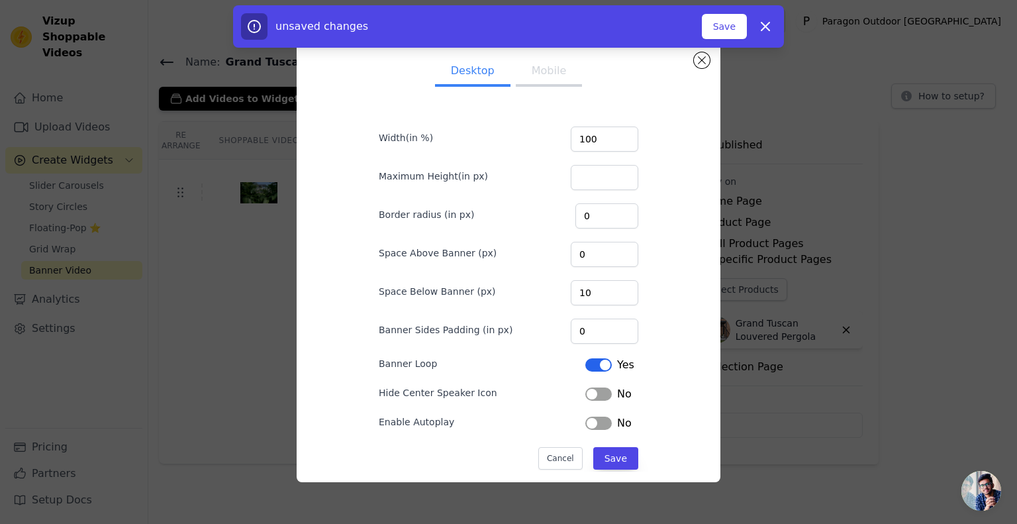
click at [595, 389] on button "Label" at bounding box center [598, 393] width 26 height 13
click at [609, 461] on button "Save" at bounding box center [615, 458] width 45 height 23
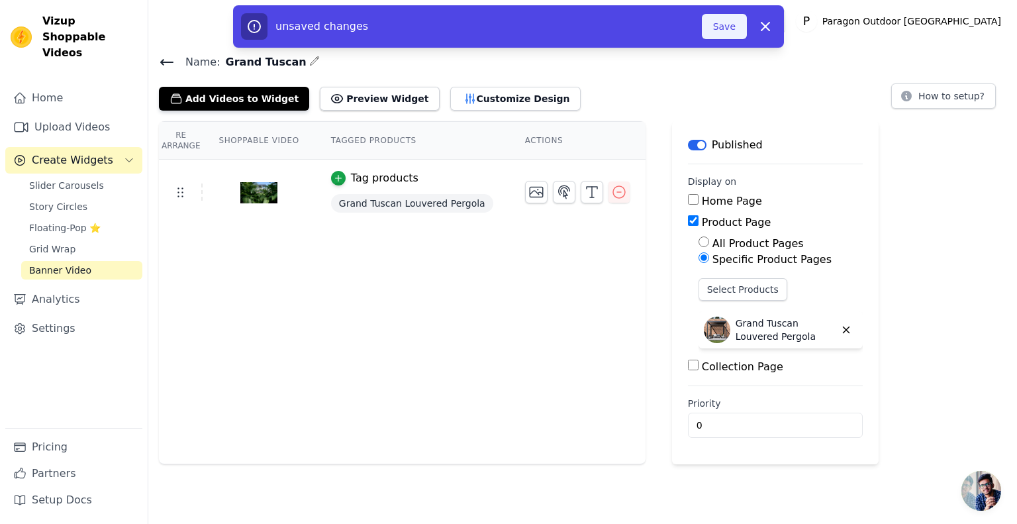
click at [715, 30] on button "Save" at bounding box center [724, 26] width 45 height 25
click at [725, 32] on button "Save" at bounding box center [724, 26] width 45 height 25
